Goal: Task Accomplishment & Management: Complete application form

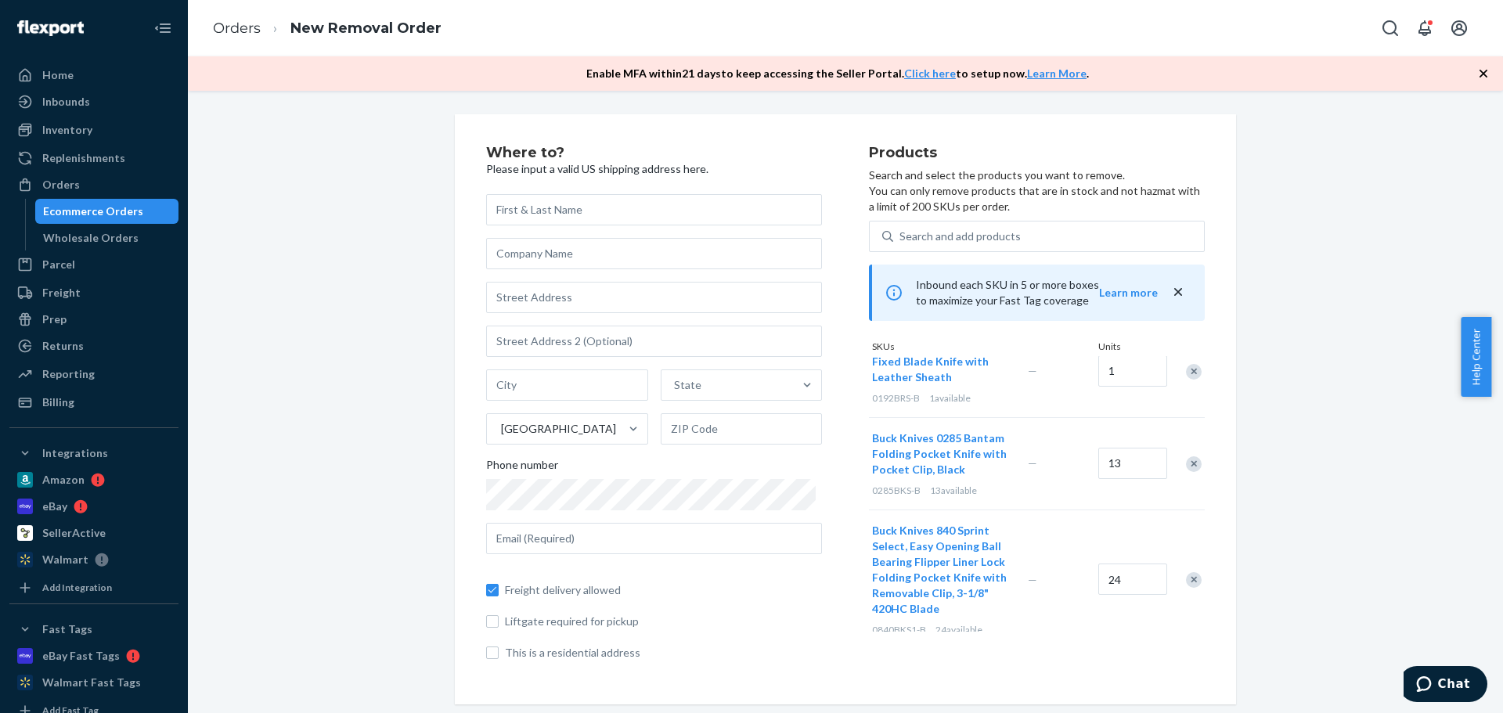
click at [567, 205] on input "text" at bounding box center [654, 209] width 336 height 31
type input "[PERSON_NAME]"
click at [513, 264] on input "text" at bounding box center [654, 253] width 336 height 31
type input "[PERSON_NAME]"
type input "[STREET_ADDRESS]"
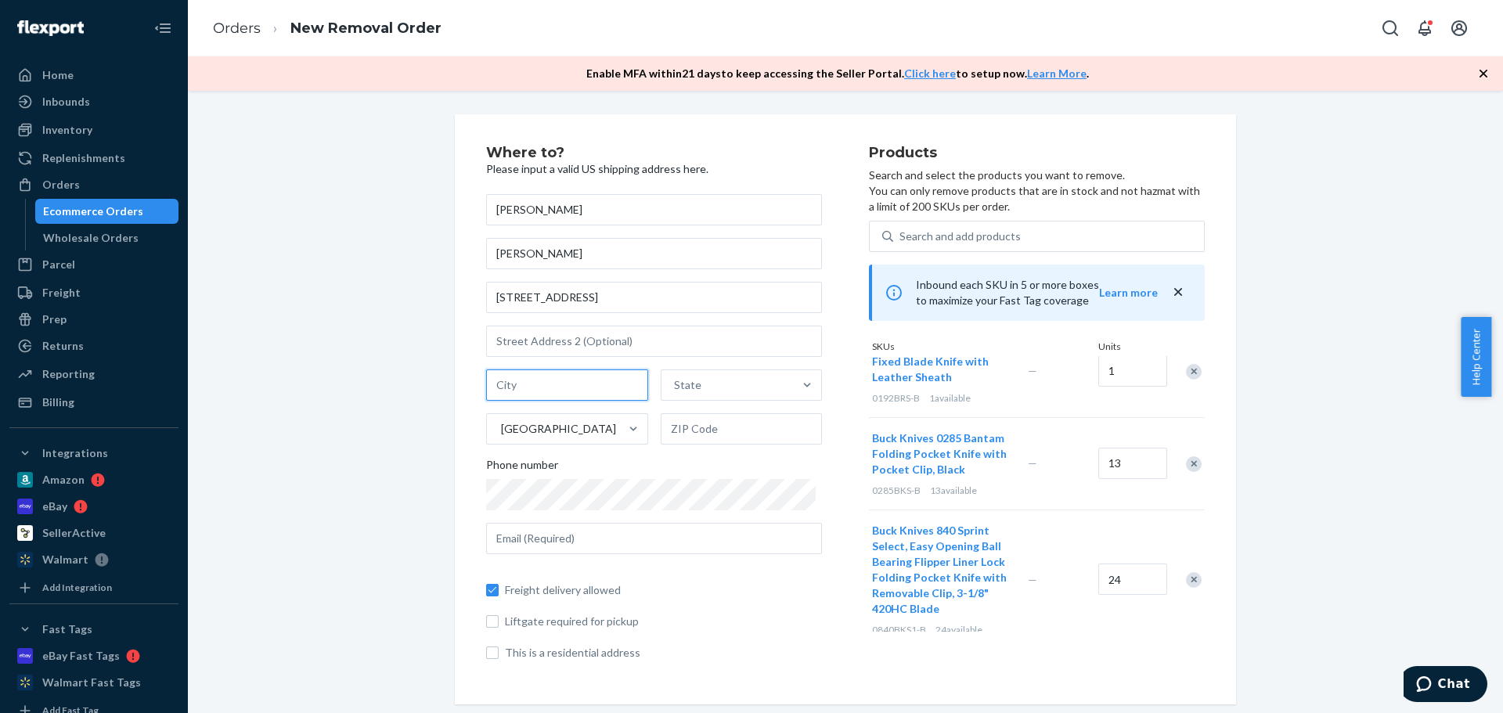
type input "Post Falls"
type input "ID"
type input "83854"
type input "[EMAIL_ADDRESS][DOMAIN_NAME]"
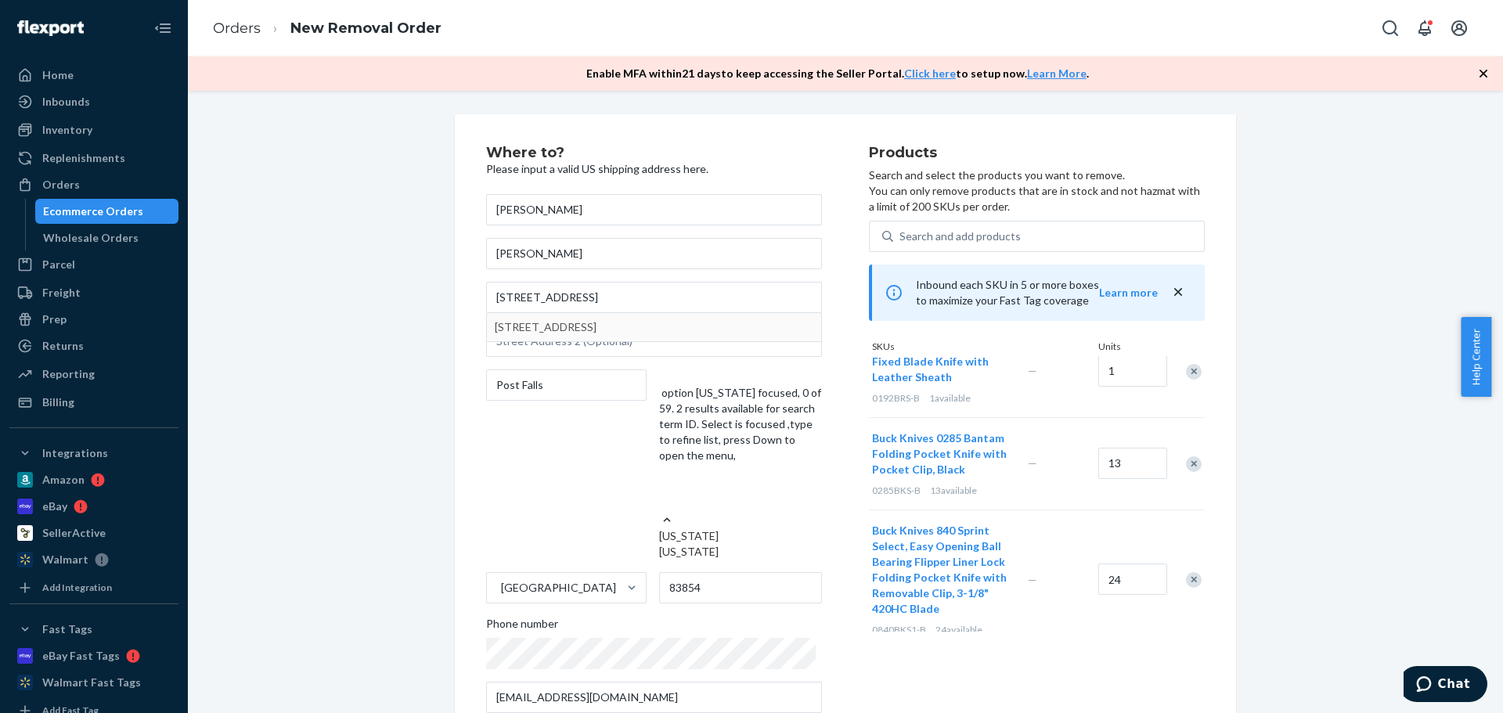
type input "[STREET_ADDRESS]"
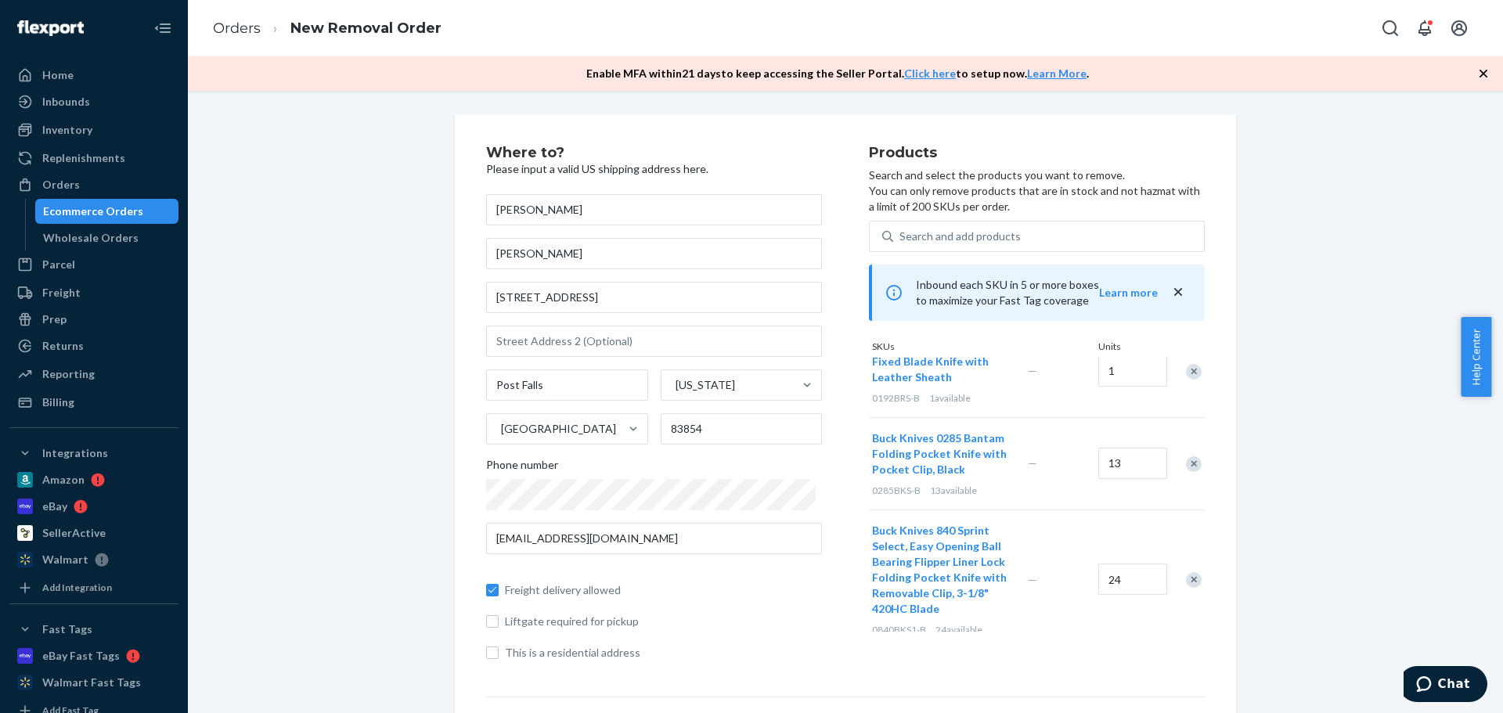
click at [414, 601] on div "Where to? Please input a valid US shipping address here. [PERSON_NAME] Knives […" at bounding box center [846, 583] width 1292 height 938
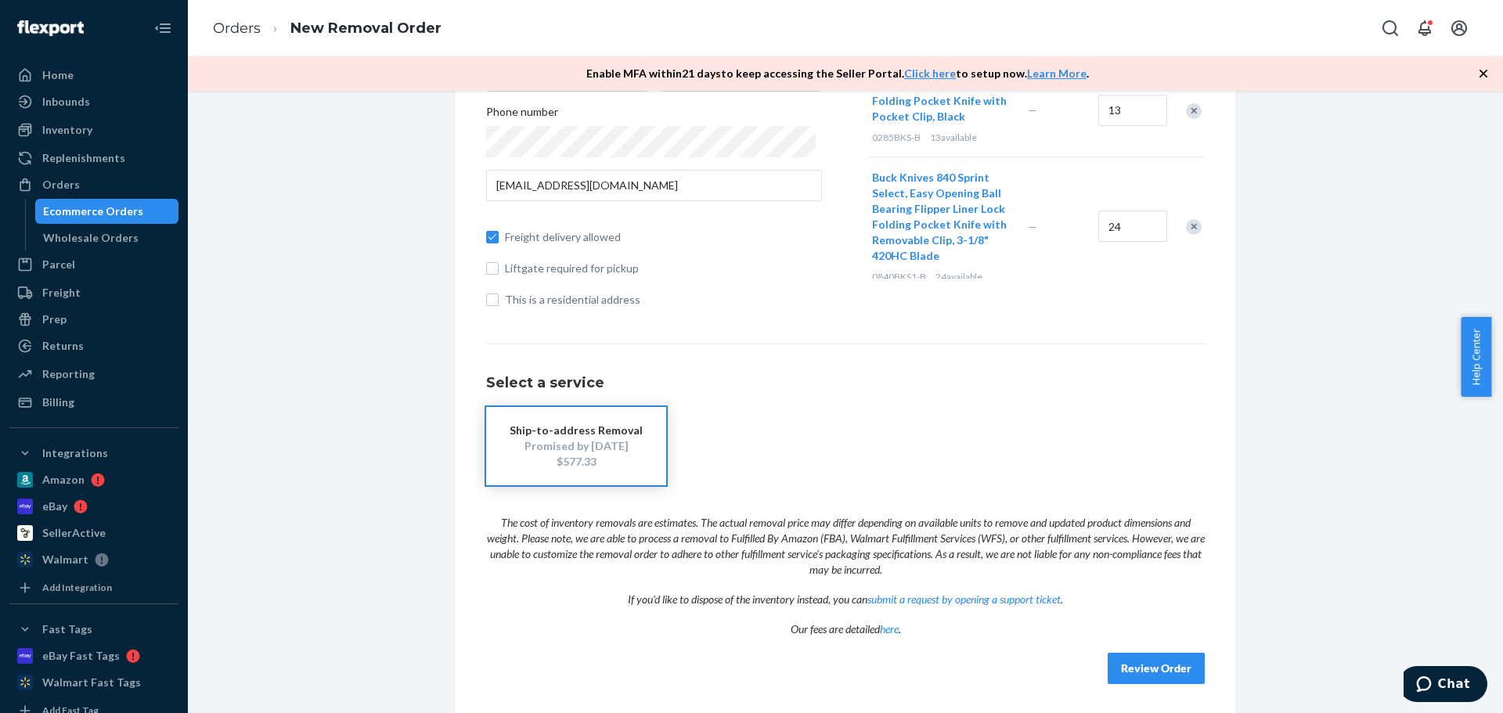
scroll to position [355, 0]
drag, startPoint x: 1151, startPoint y: 666, endPoint x: 1083, endPoint y: 635, distance: 75.0
click at [1151, 666] on button "Review Order" at bounding box center [1156, 665] width 97 height 31
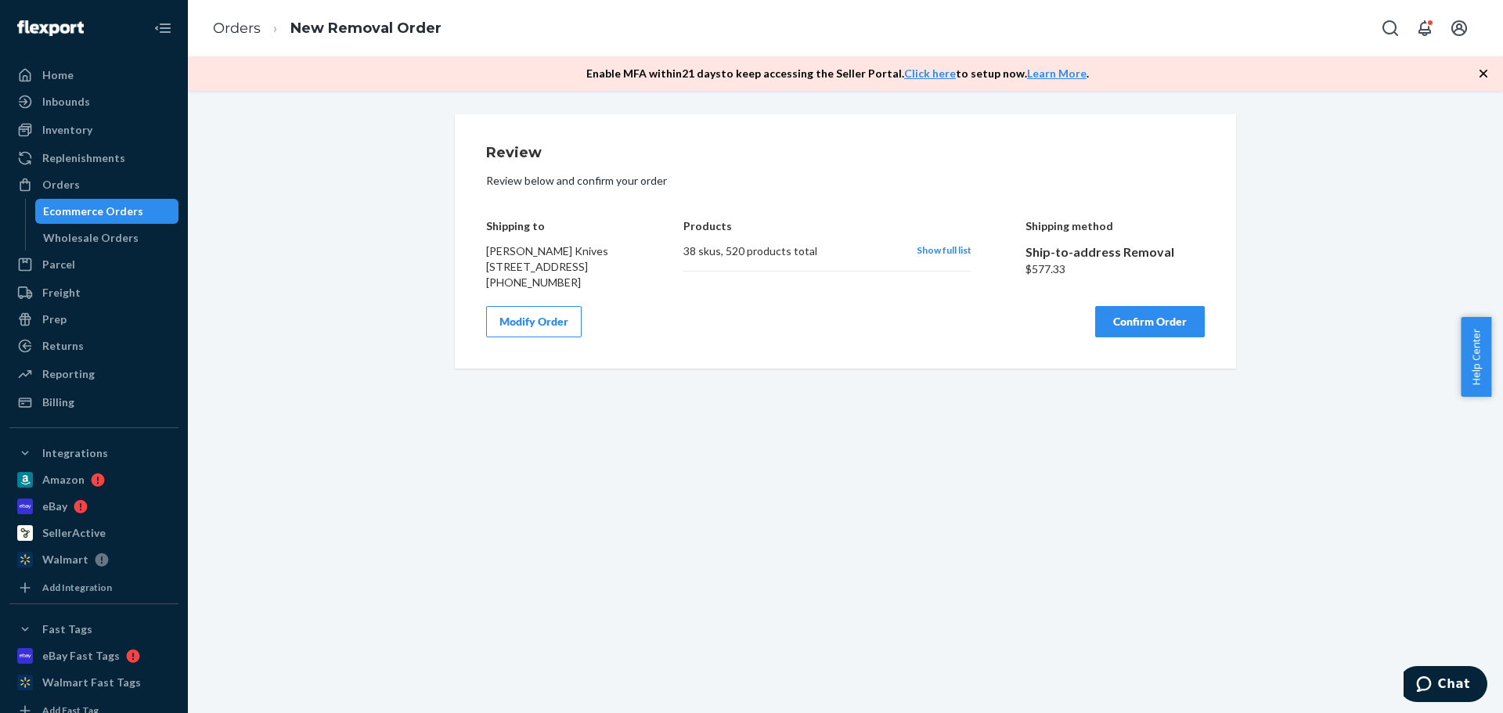
scroll to position [0, 0]
